Goal: Task Accomplishment & Management: Complete application form

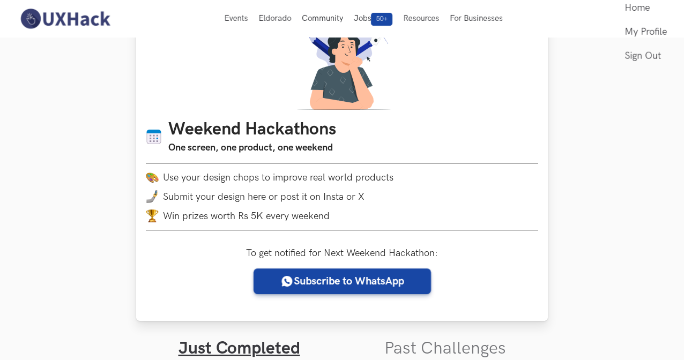
scroll to position [56, 0]
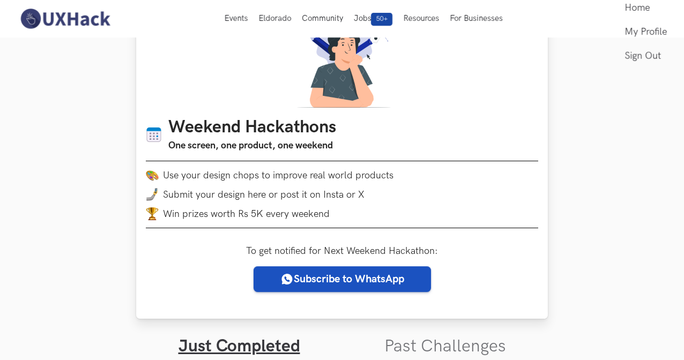
click at [353, 283] on link "Subscribe to WhatsApp" at bounding box center [343, 280] width 178 height 26
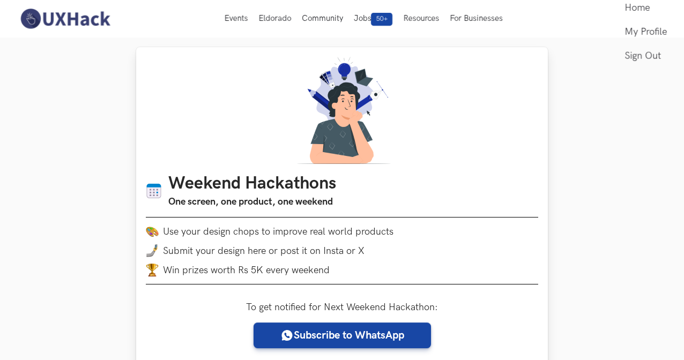
scroll to position [0, 0]
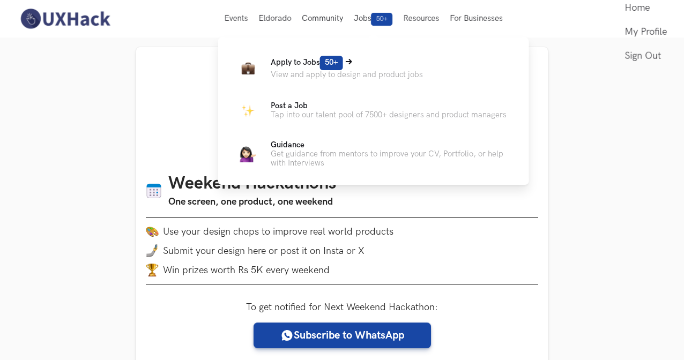
click at [384, 69] on p "Apply to Jobs 50+" at bounding box center [347, 63] width 152 height 14
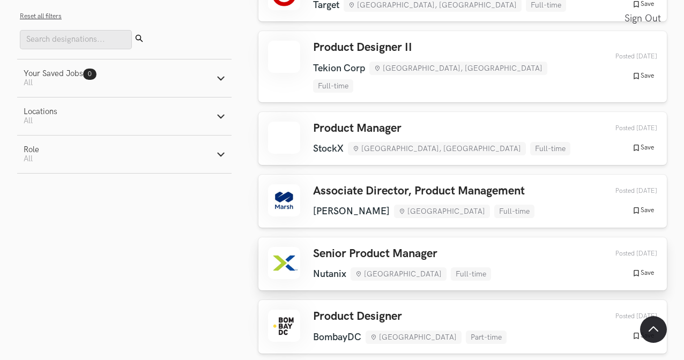
scroll to position [157, 0]
click at [222, 119] on icon "button" at bounding box center [221, 116] width 9 height 9
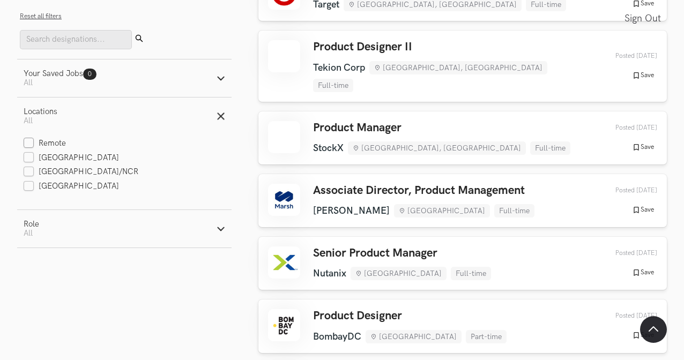
scroll to position [158, 0]
click at [56, 145] on label "Remote" at bounding box center [45, 143] width 42 height 11
click at [34, 145] on input "Remote" at bounding box center [29, 144] width 10 height 10
checkbox input "true"
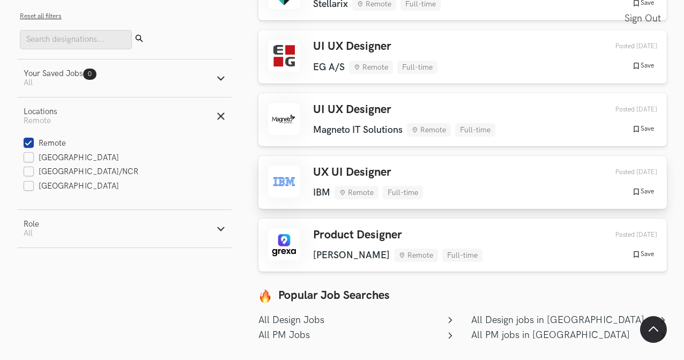
click at [478, 176] on div "UX UI Designer IBM Remote Full-time IBM Remote Full-time 4 weeks ago Posted 4 w…" at bounding box center [462, 183] width 389 height 34
click at [454, 180] on div "UX UI Designer IBM Remote Full-time IBM Remote Full-time 4 weeks ago Posted 4 w…" at bounding box center [462, 183] width 389 height 34
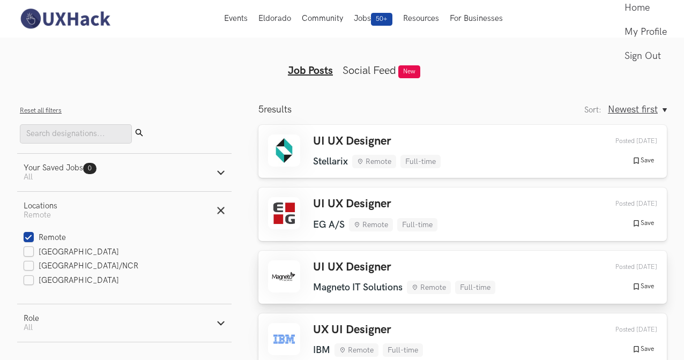
scroll to position [0, 0]
click at [523, 153] on div "UI UX Designer Stellarix Remote Full-time Stellarix Remote Full-time 2 weeks ag…" at bounding box center [462, 152] width 389 height 34
click at [486, 154] on div "UI UX Designer Stellarix Remote Full-time Stellarix Remote Full-time 2 weeks ag…" at bounding box center [462, 152] width 389 height 34
